Goal: Task Accomplishment & Management: Use online tool/utility

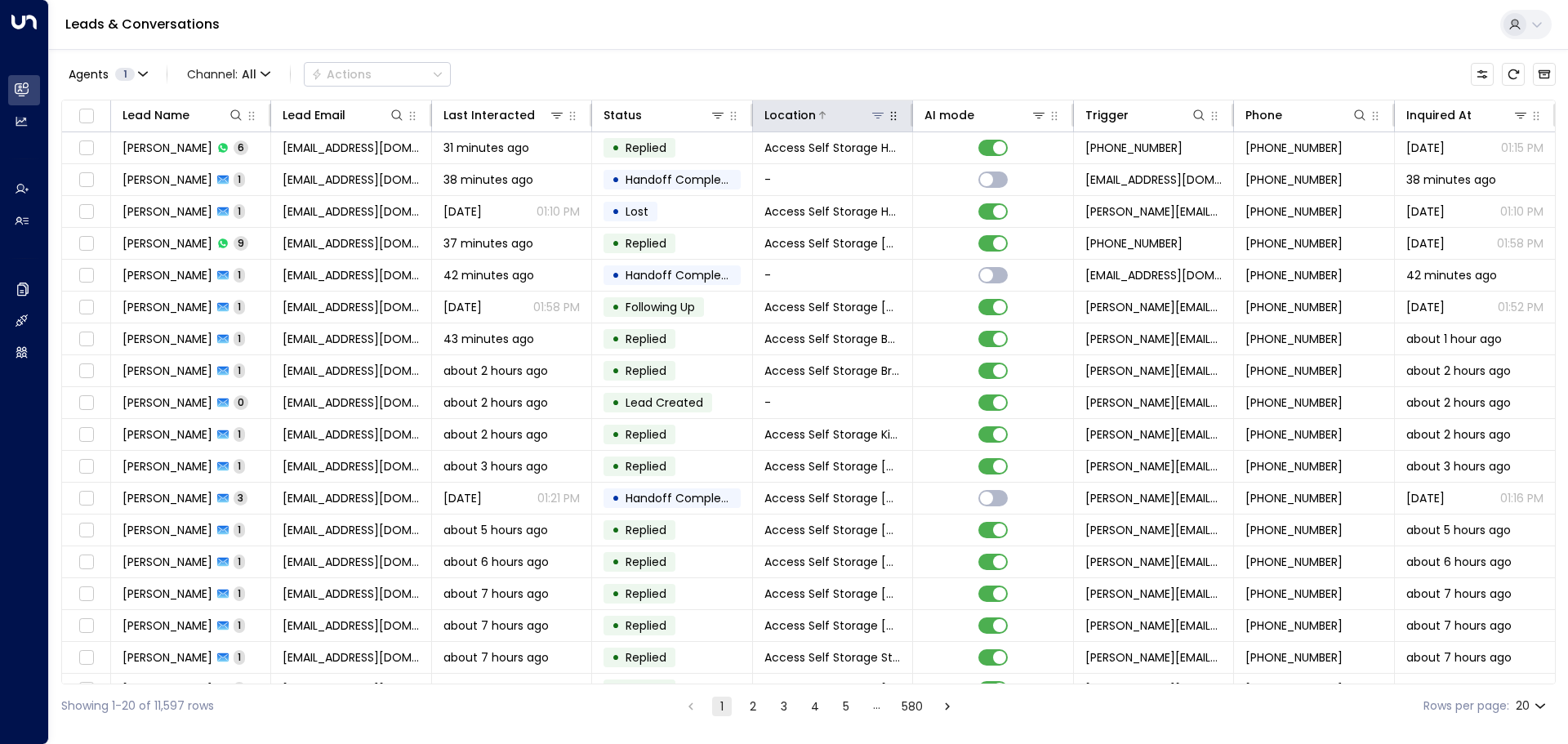
click at [878, 116] on icon at bounding box center [877, 115] width 13 height 13
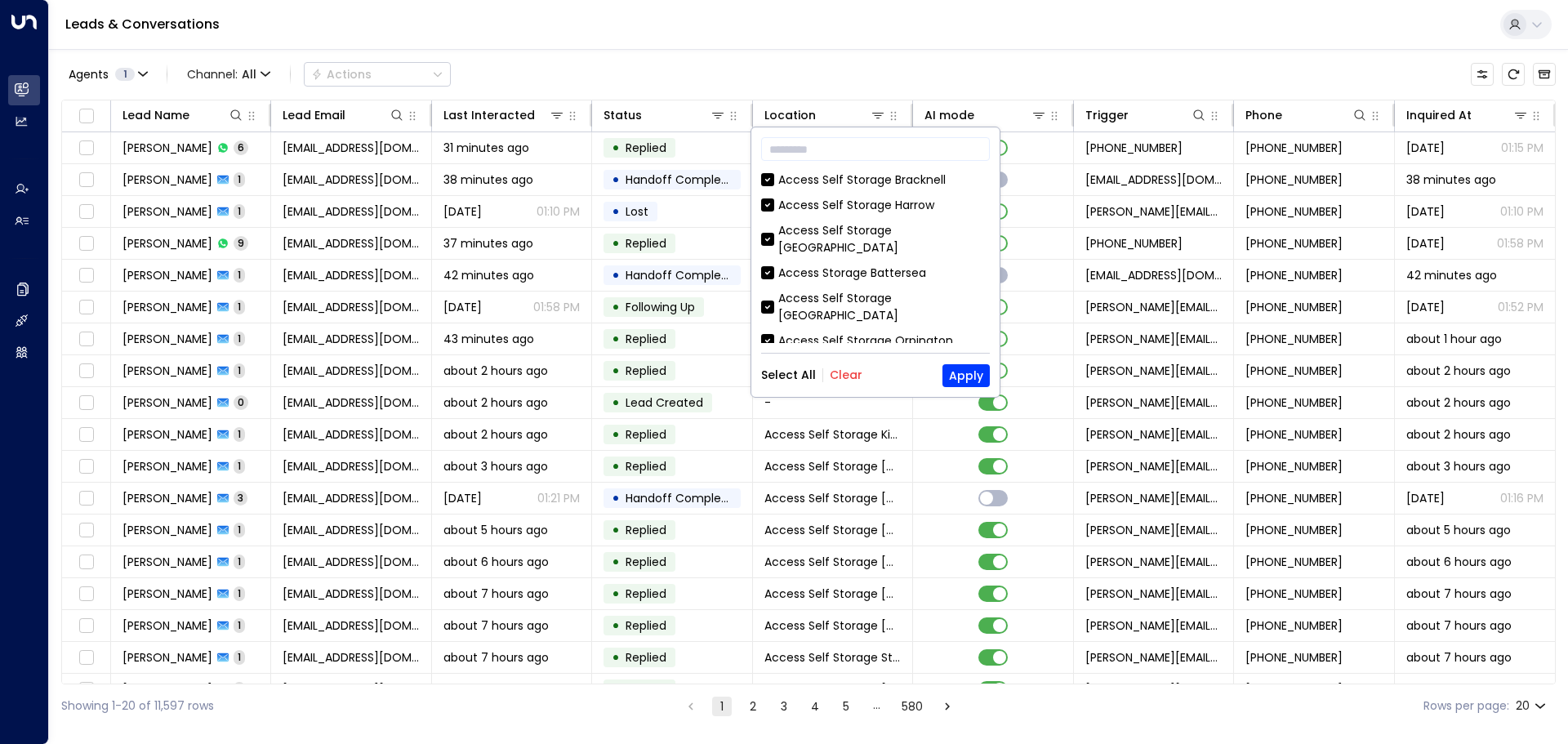
click at [832, 375] on button "Clear" at bounding box center [846, 374] width 33 height 13
click at [801, 149] on input "text" at bounding box center [875, 149] width 229 height 30
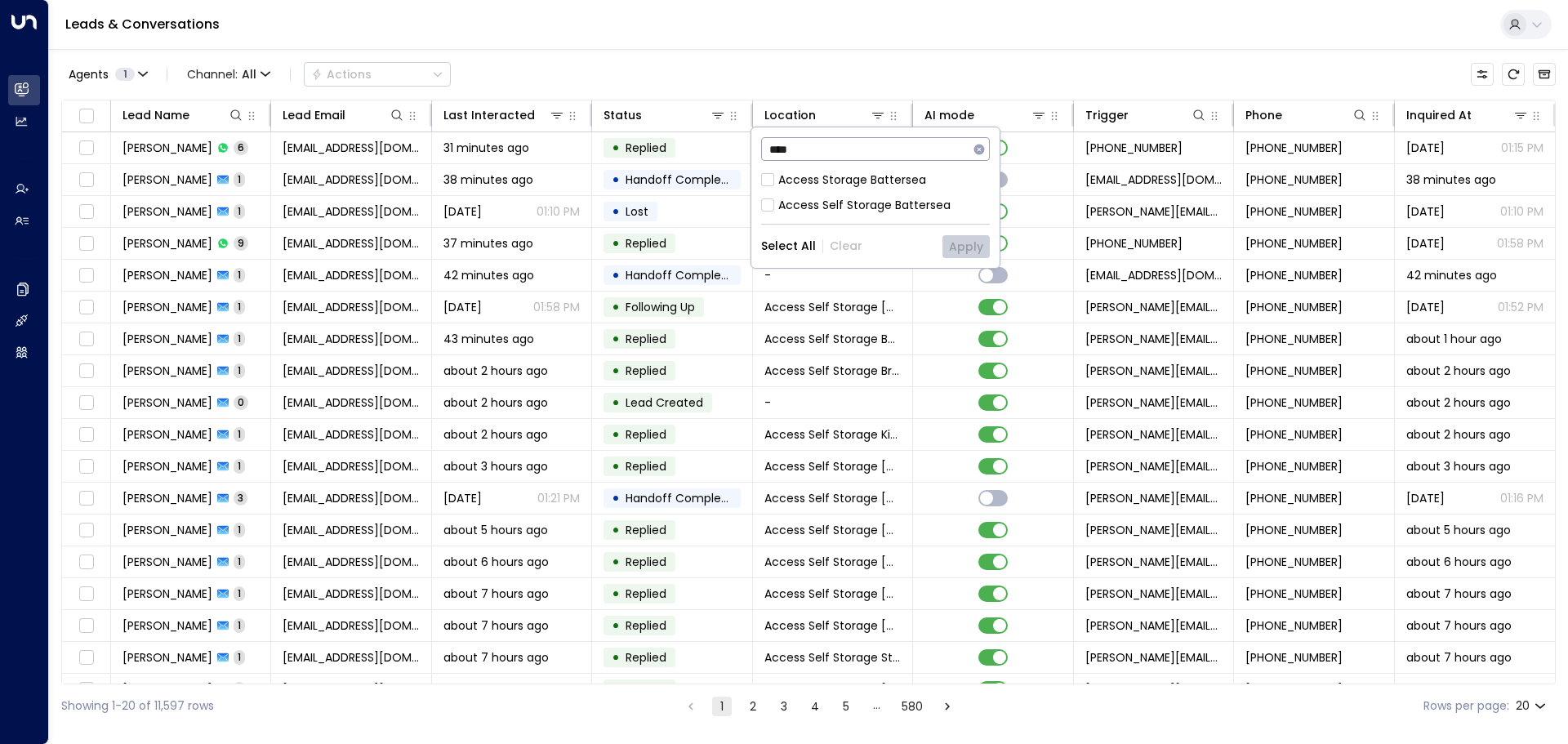
type input "****"
click at [949, 248] on button "Apply" at bounding box center [966, 246] width 47 height 23
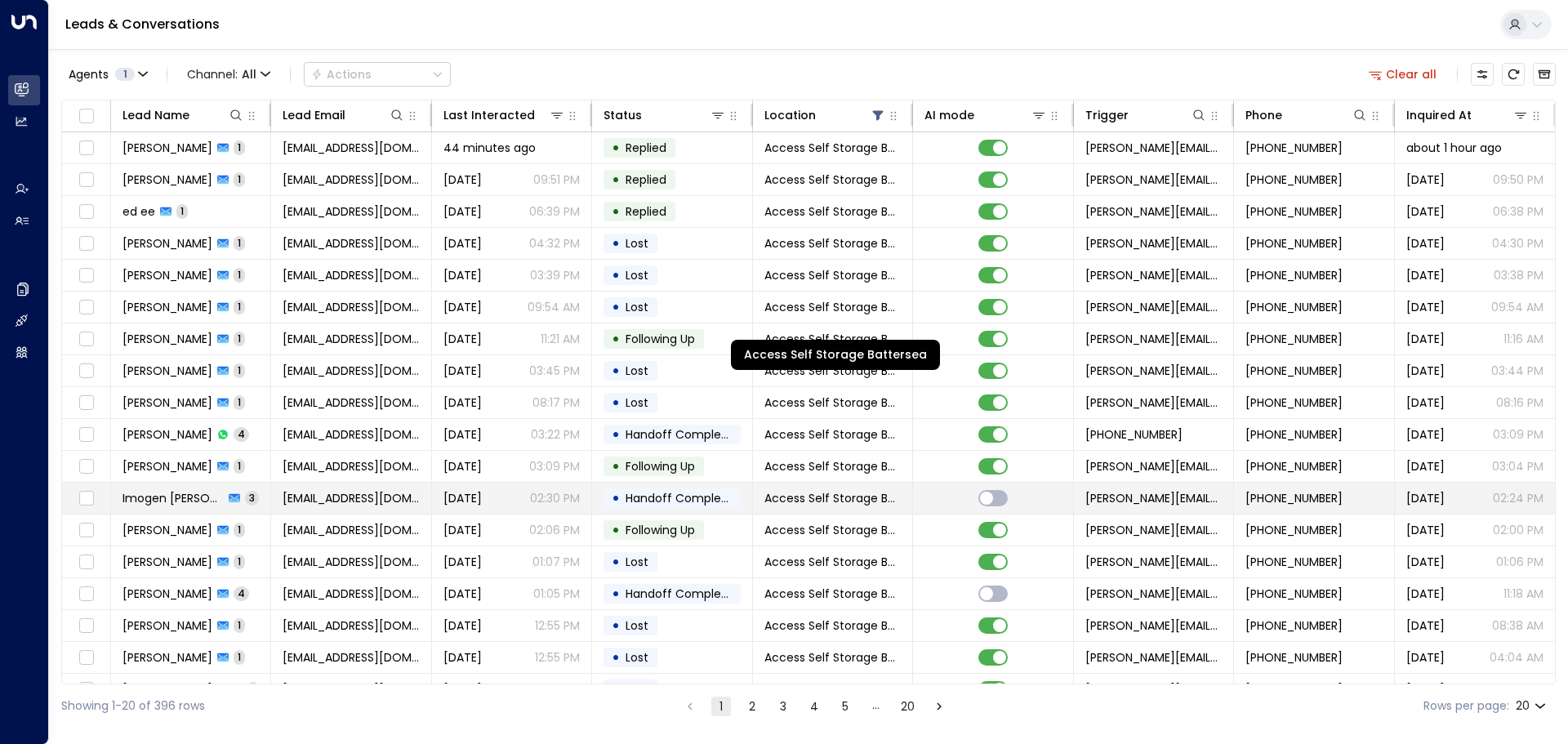
scroll to position [91, 0]
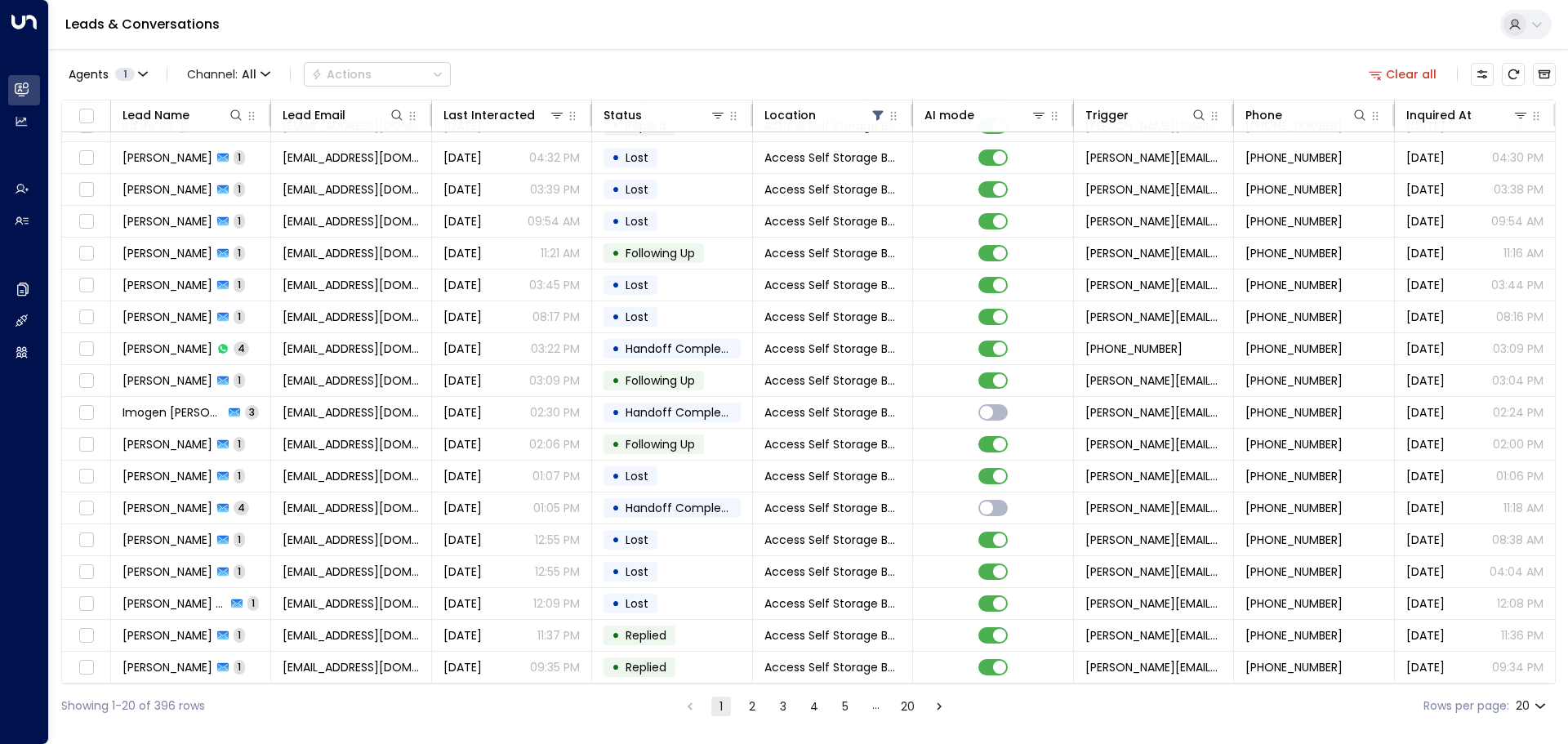
click at [750, 704] on button "2" at bounding box center [751, 705] width 19 height 19
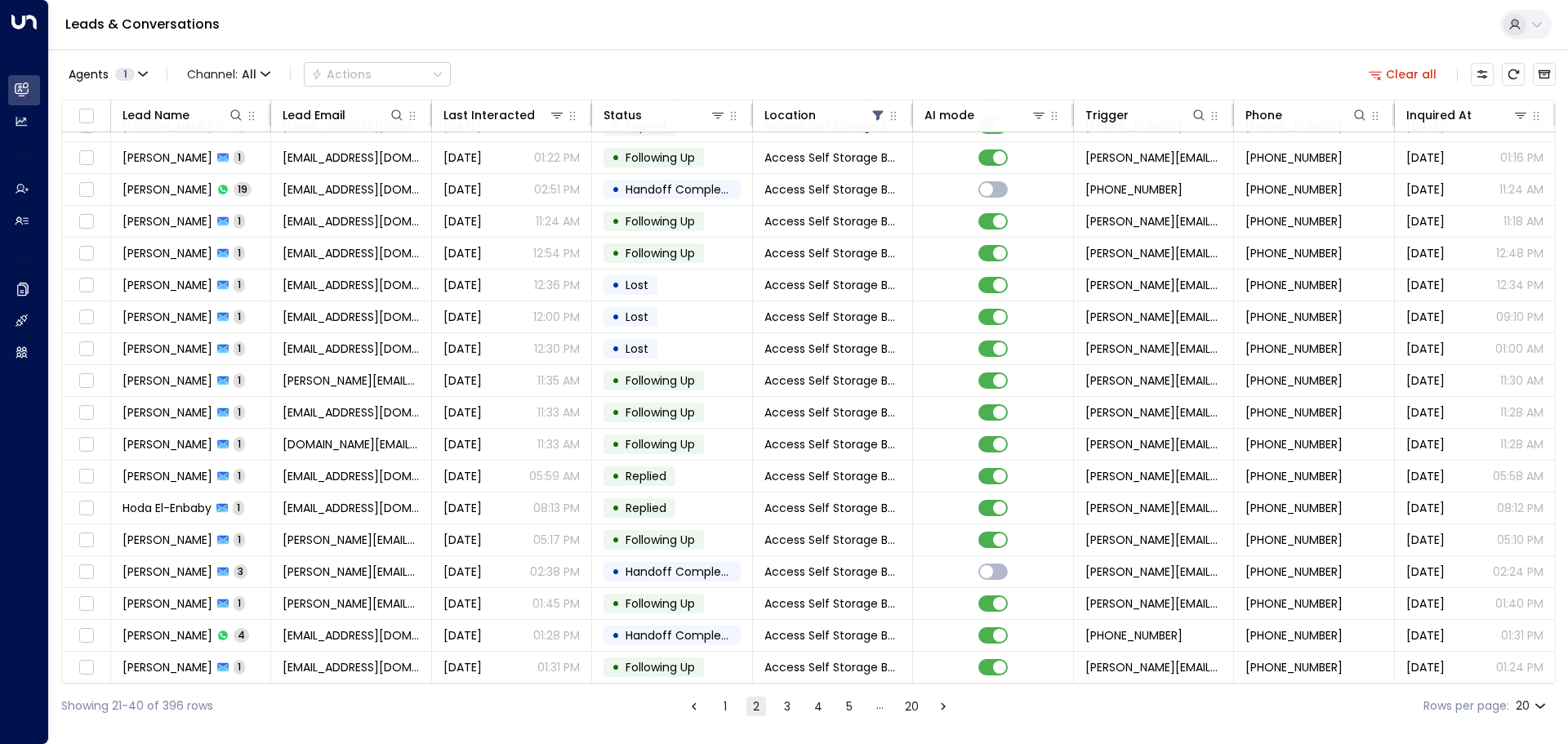
scroll to position [91, 0]
click at [784, 709] on button "3" at bounding box center [786, 705] width 19 height 19
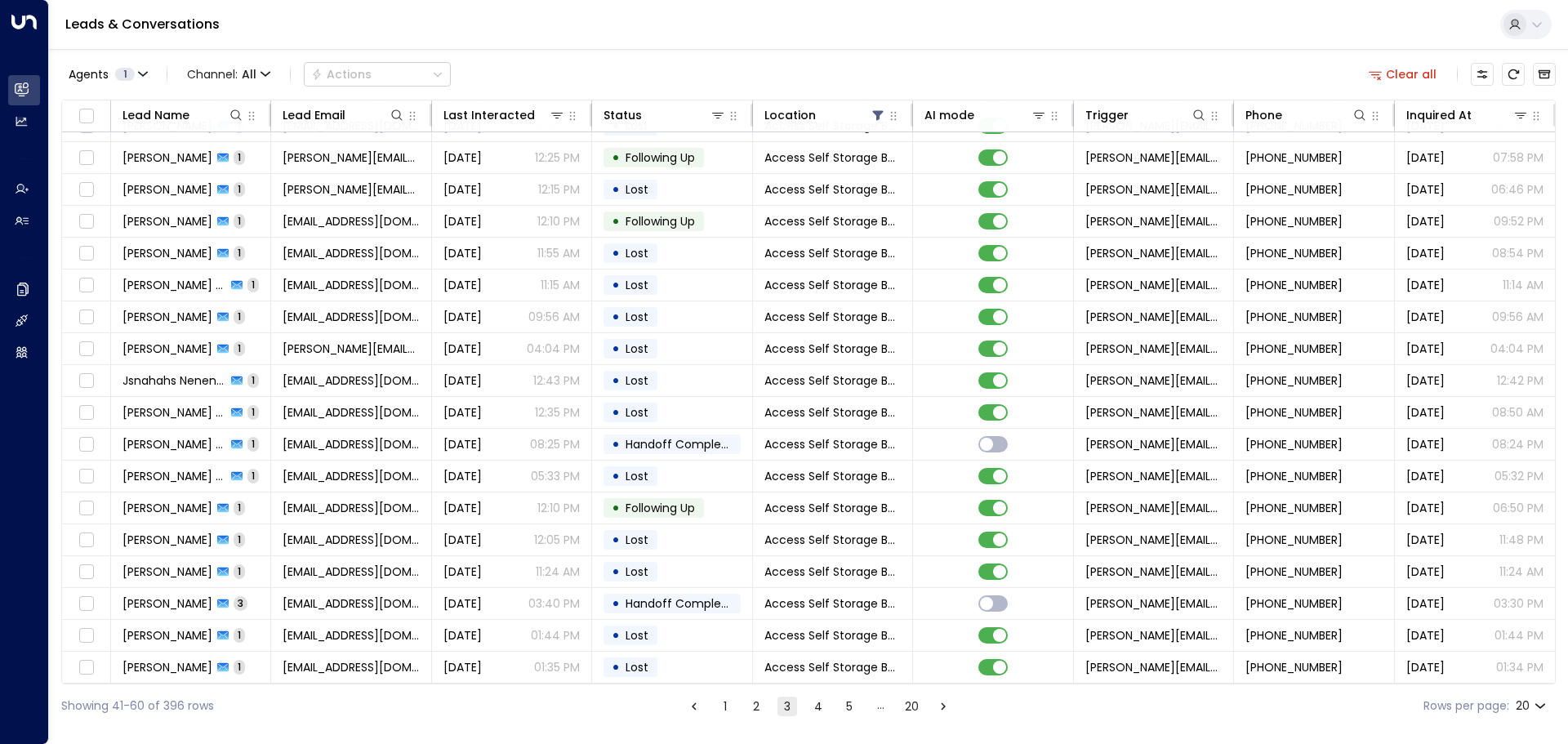
scroll to position [91, 0]
click at [819, 712] on button "4" at bounding box center [818, 705] width 19 height 19
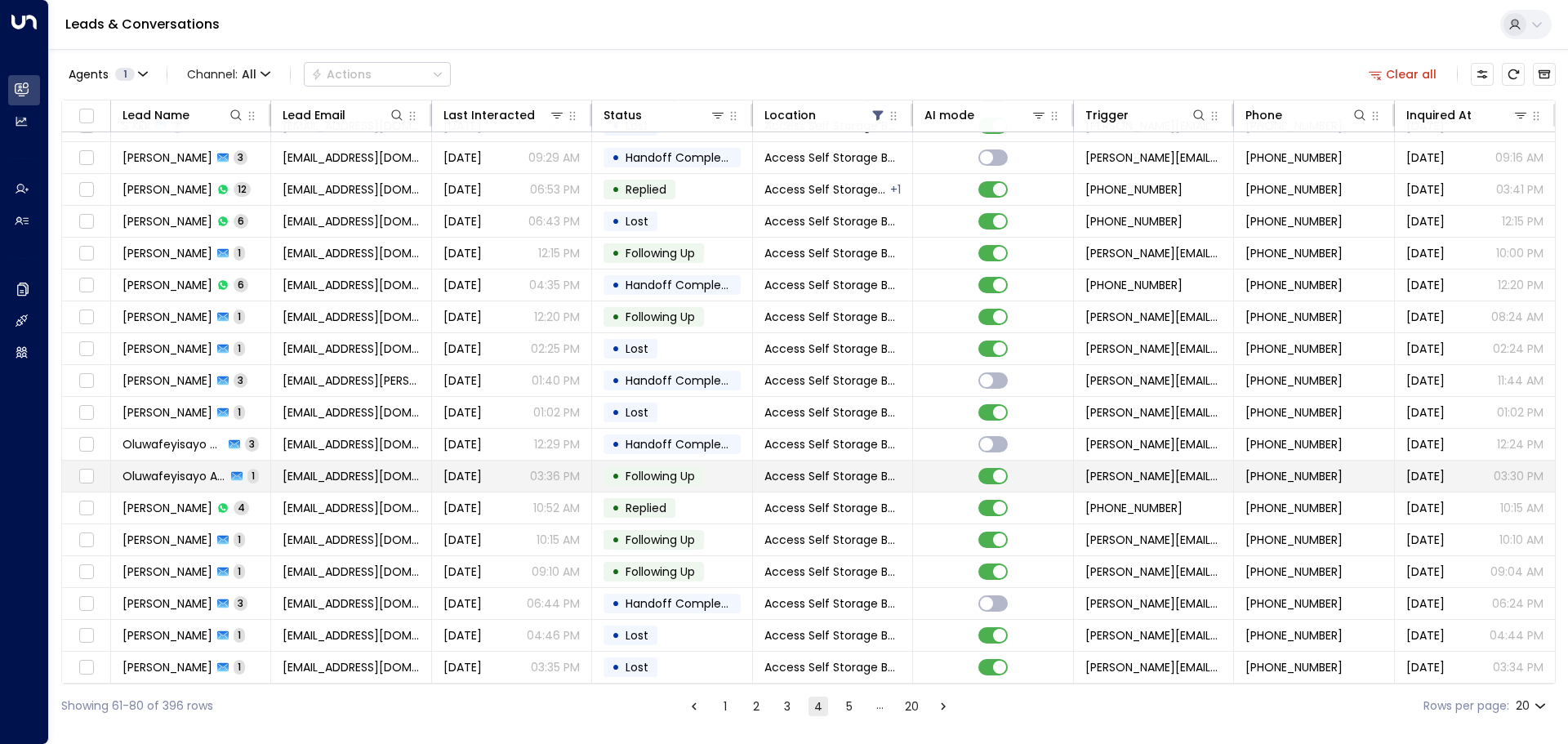
scroll to position [9, 0]
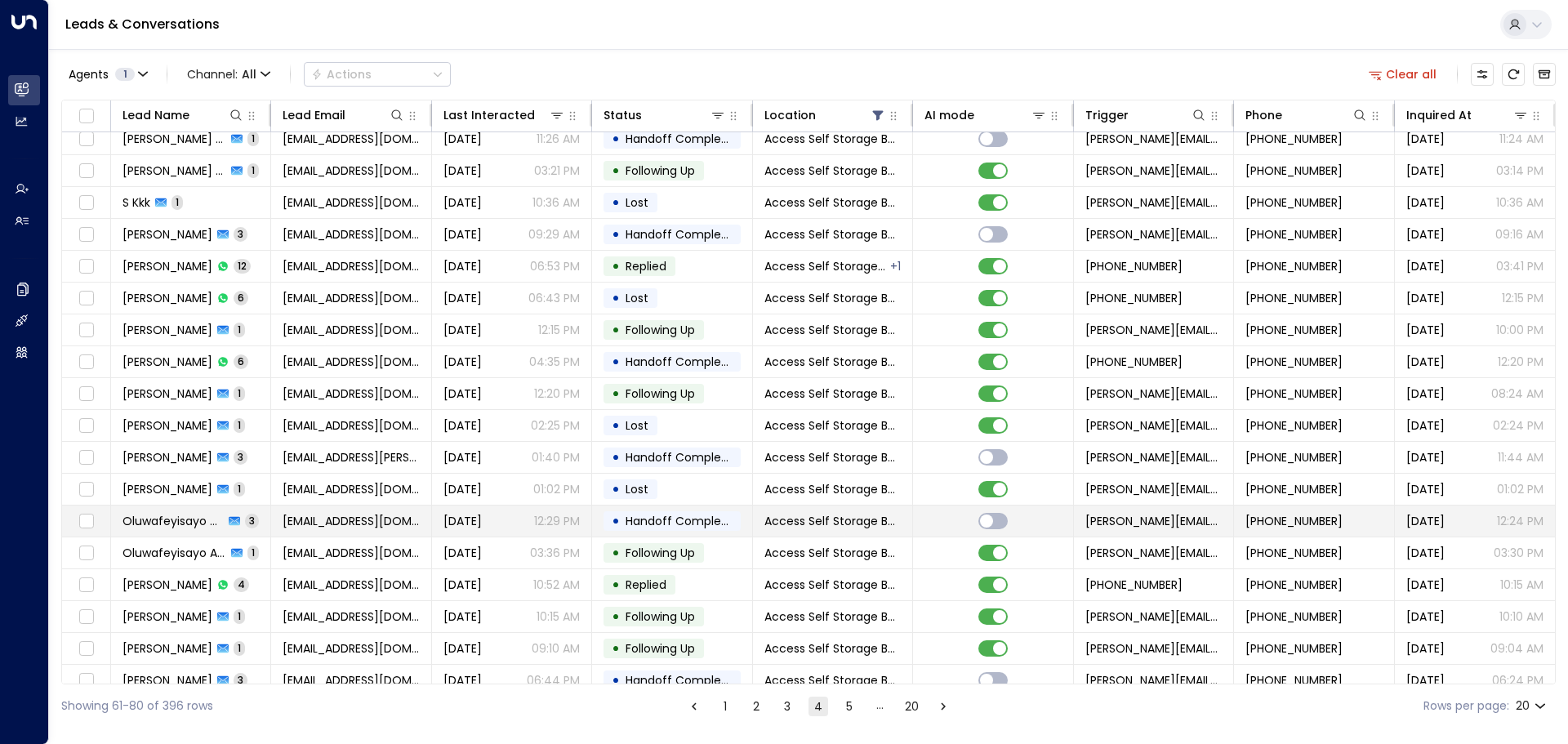
click at [260, 521] on td "Oluwafeyisayo Aderombi 3" at bounding box center [191, 521] width 160 height 31
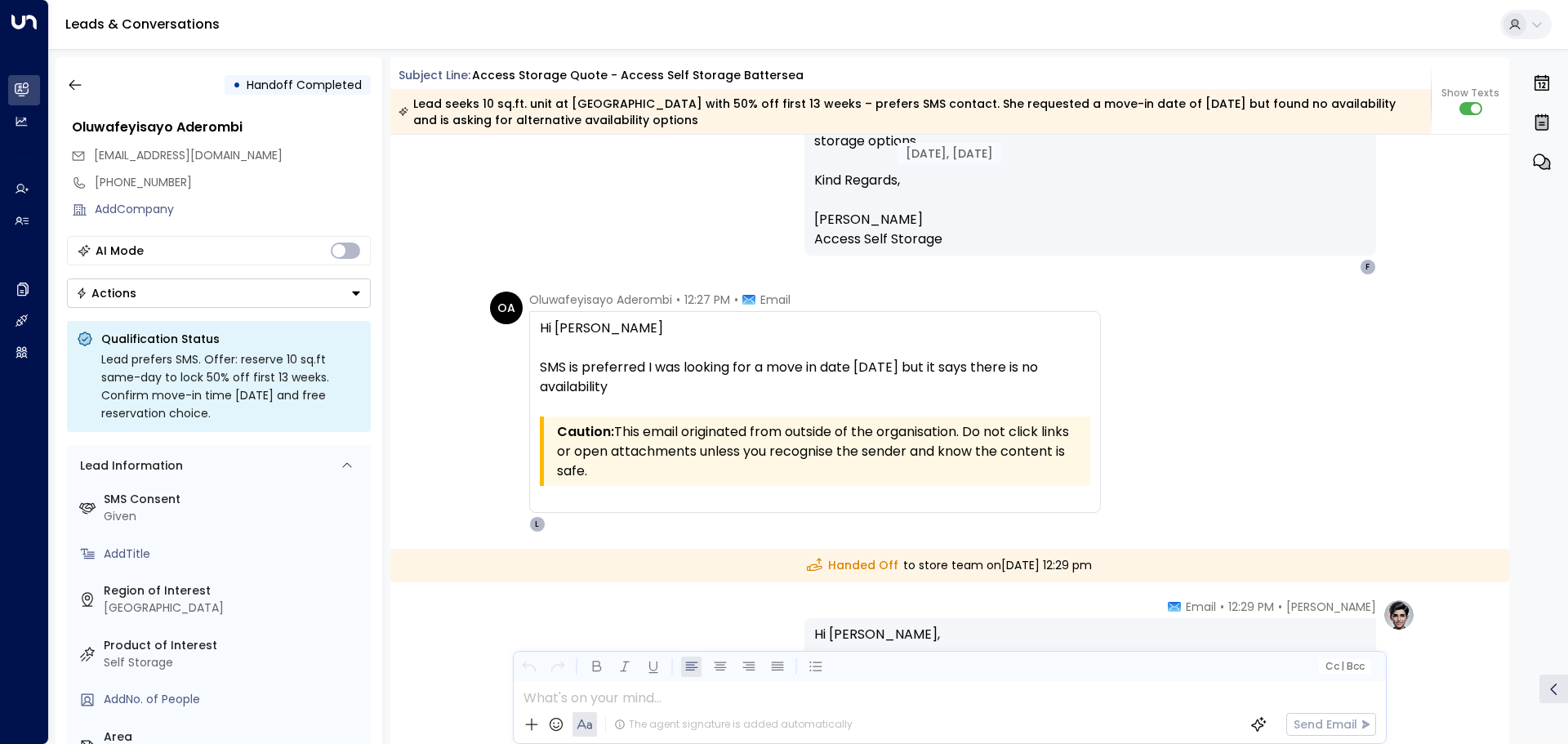
scroll to position [2000, 0]
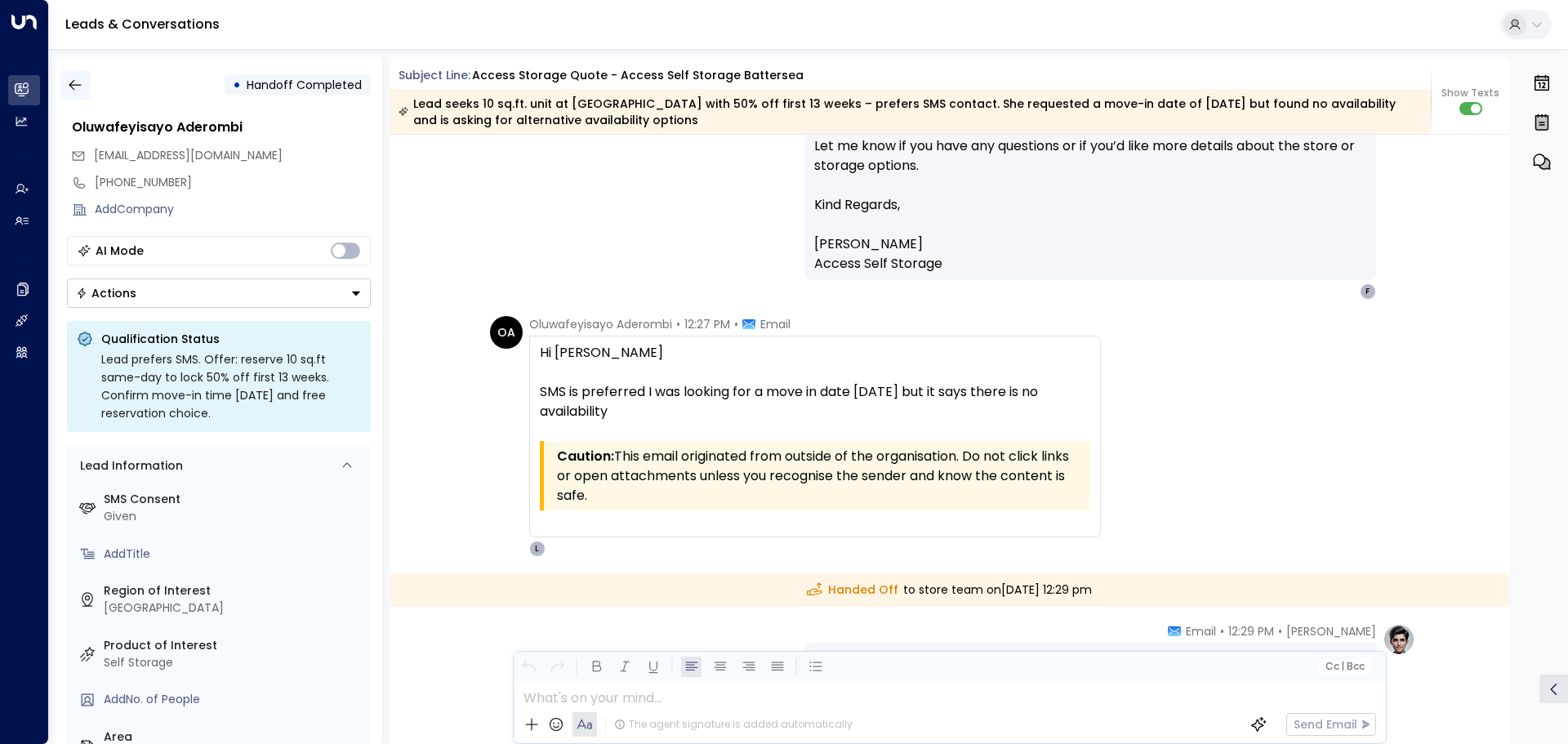
click at [74, 86] on icon "button" at bounding box center [75, 85] width 17 height 17
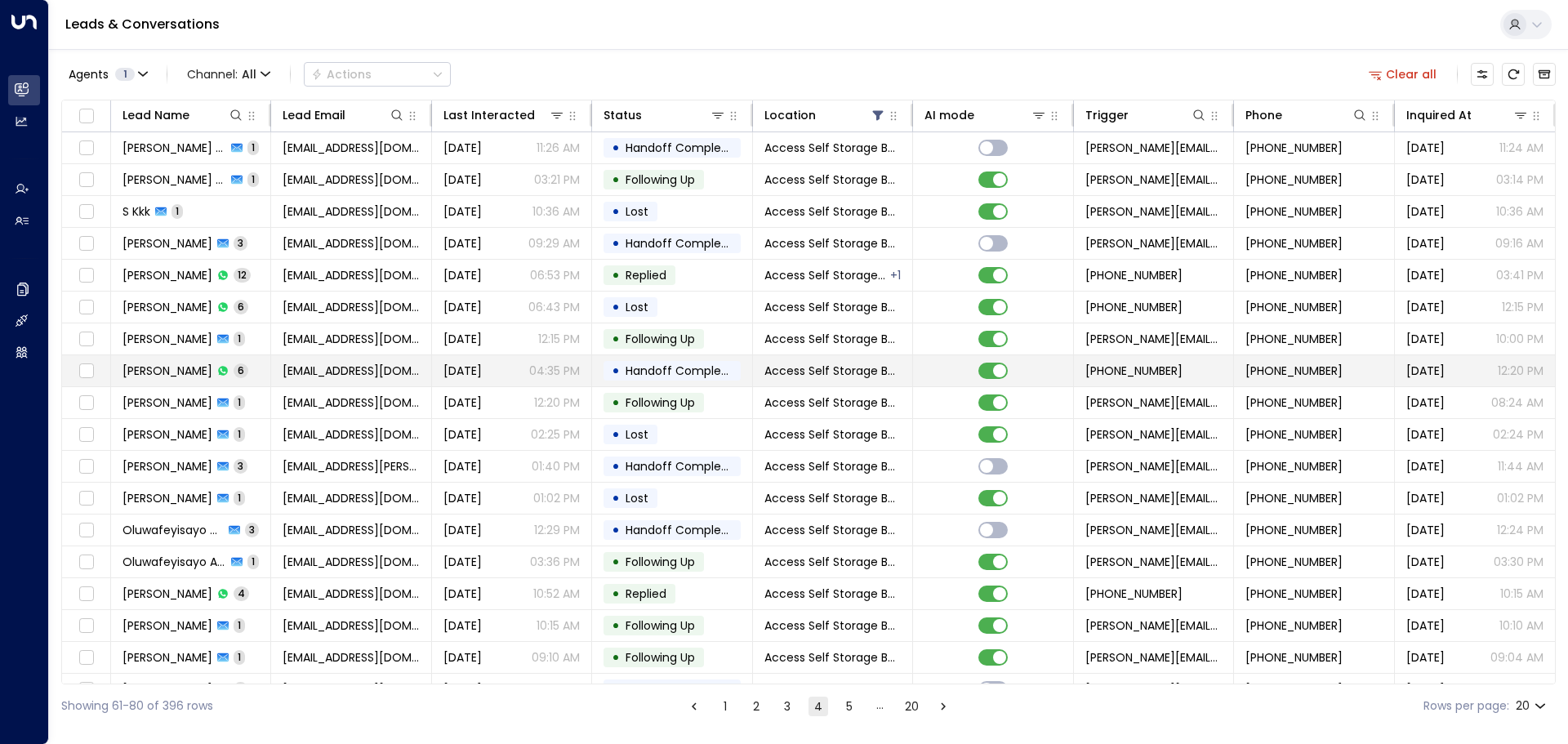
click at [246, 365] on td "[PERSON_NAME] 6" at bounding box center [191, 371] width 160 height 31
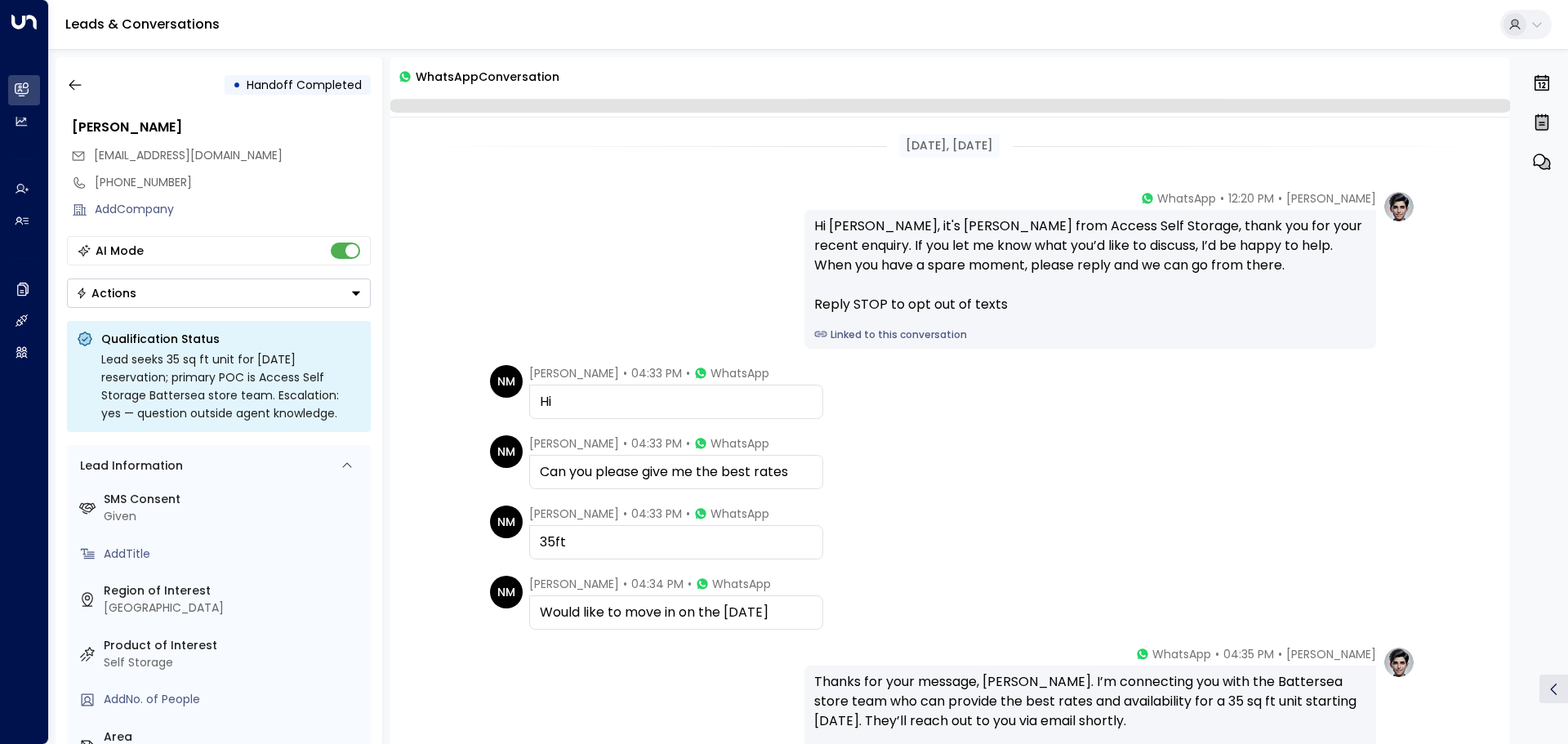
scroll to position [185, 0]
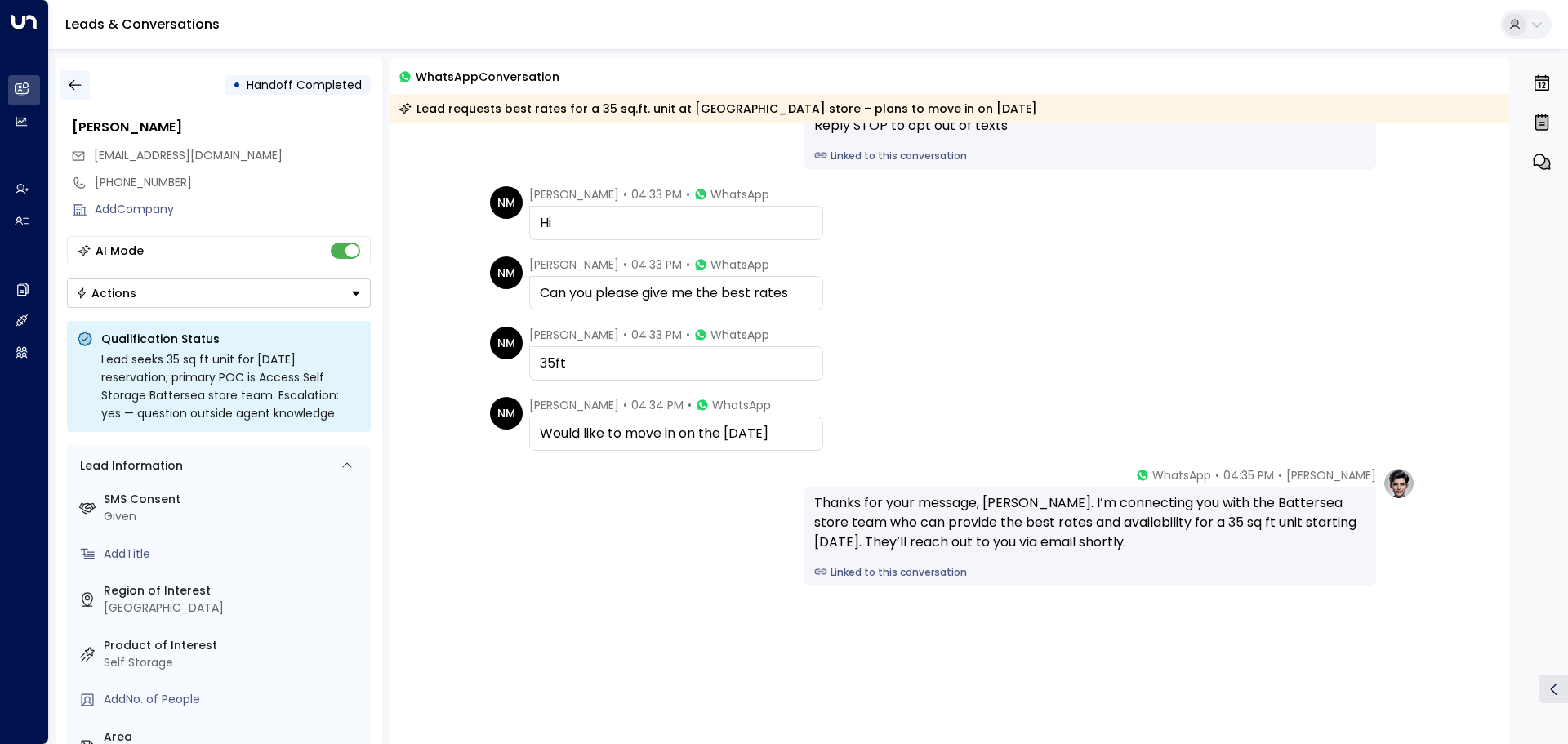
click at [85, 87] on button "button" at bounding box center [75, 85] width 29 height 29
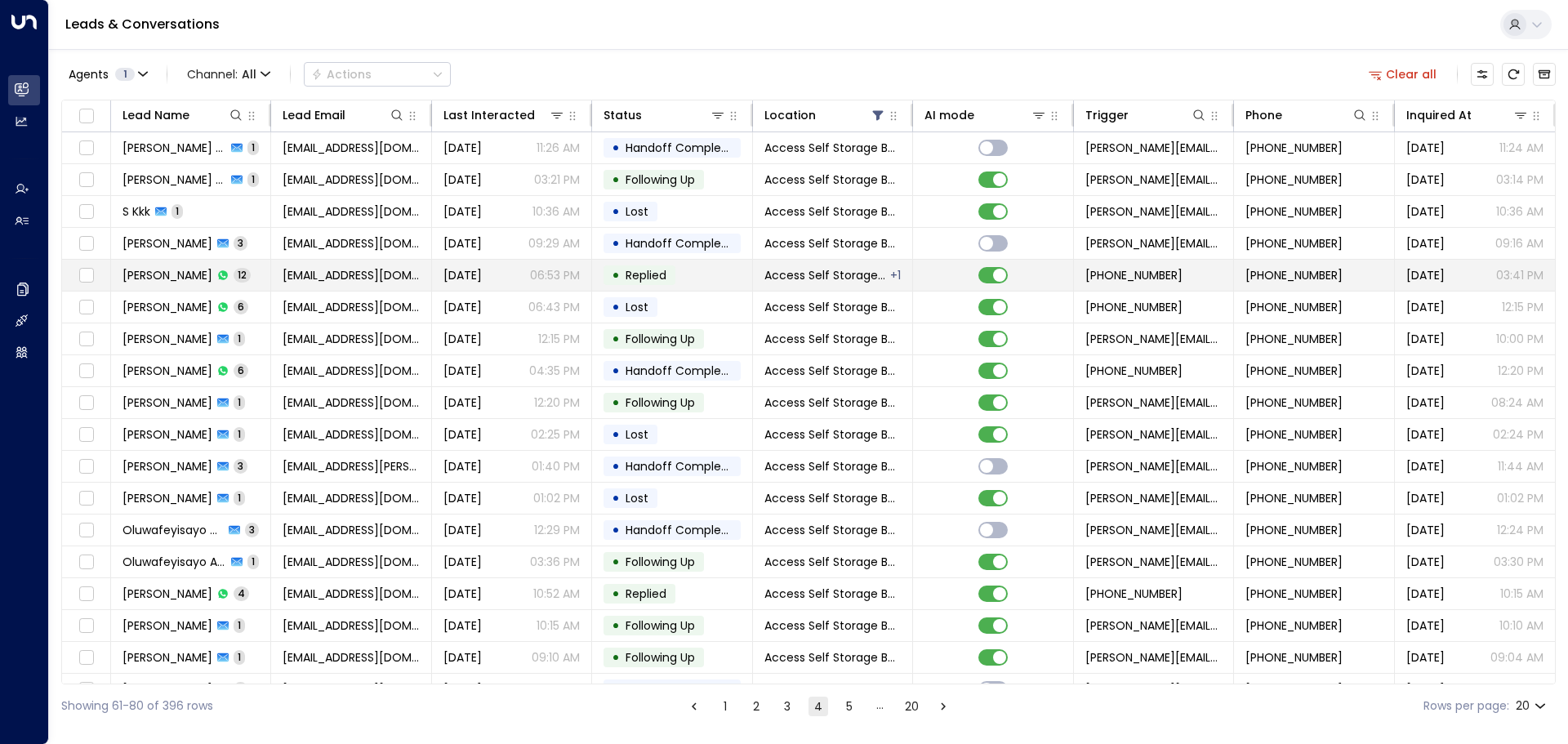
click at [252, 279] on td "[PERSON_NAME] 12" at bounding box center [191, 275] width 160 height 31
